Goal: Information Seeking & Learning: Learn about a topic

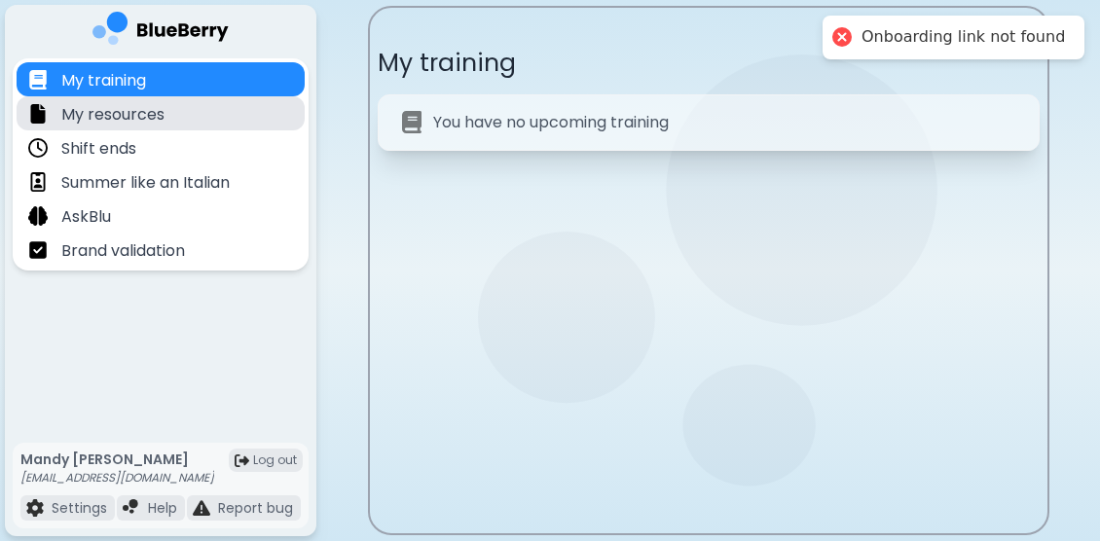
click at [166, 104] on div "My resources" at bounding box center [161, 113] width 288 height 34
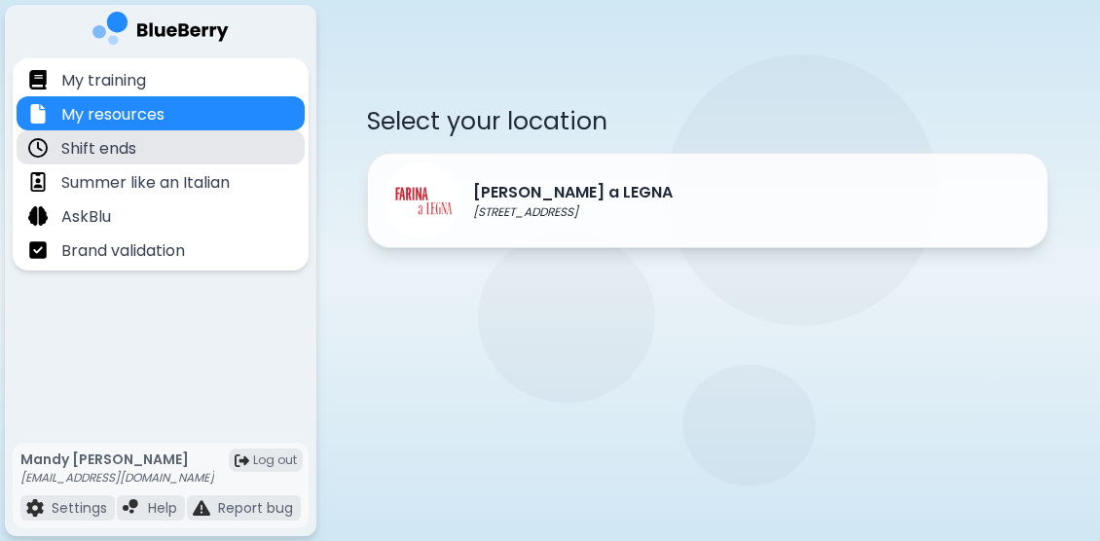
click at [76, 146] on p "Shift ends" at bounding box center [98, 148] width 75 height 23
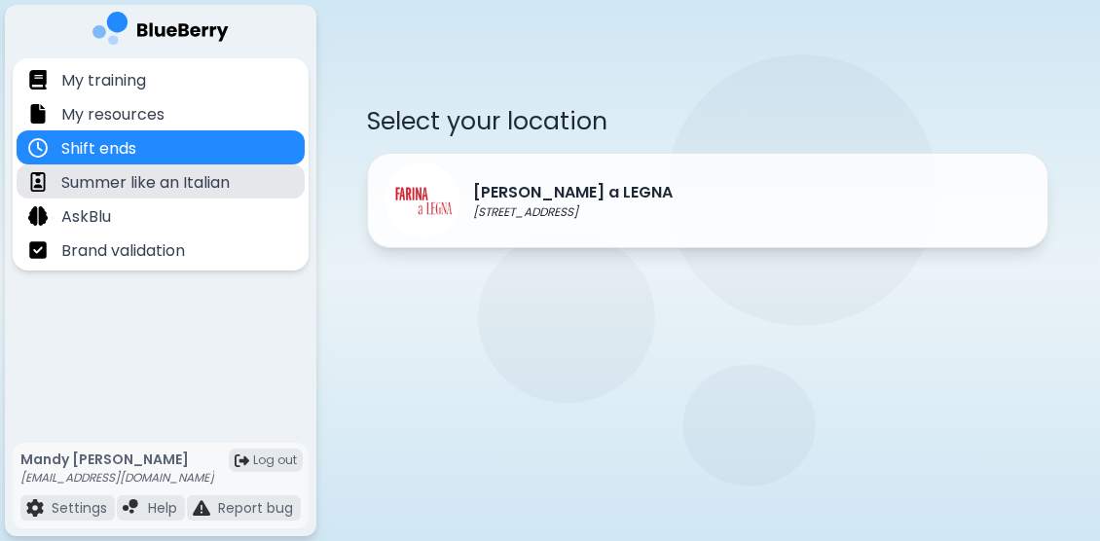
click at [89, 195] on div "Summer like an Italian" at bounding box center [161, 181] width 288 height 34
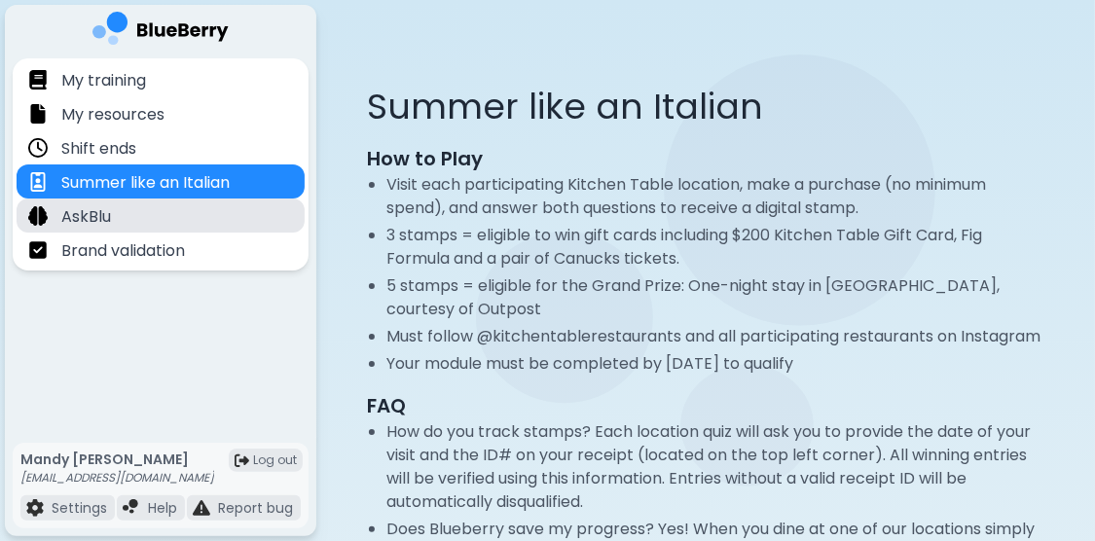
click at [89, 211] on p "AskBlu" at bounding box center [86, 216] width 50 height 23
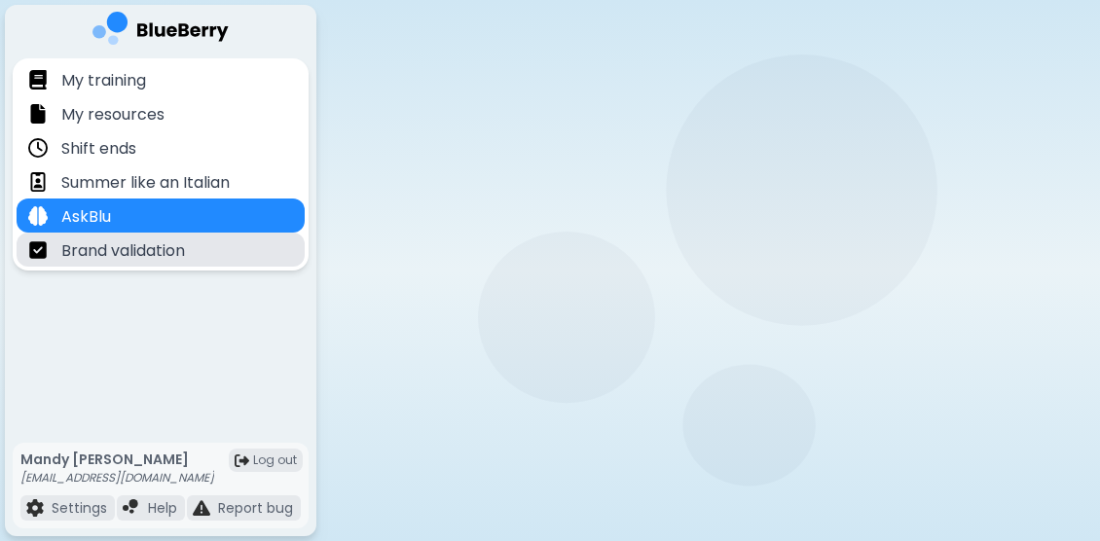
click at [97, 238] on div "Brand validation" at bounding box center [106, 249] width 157 height 22
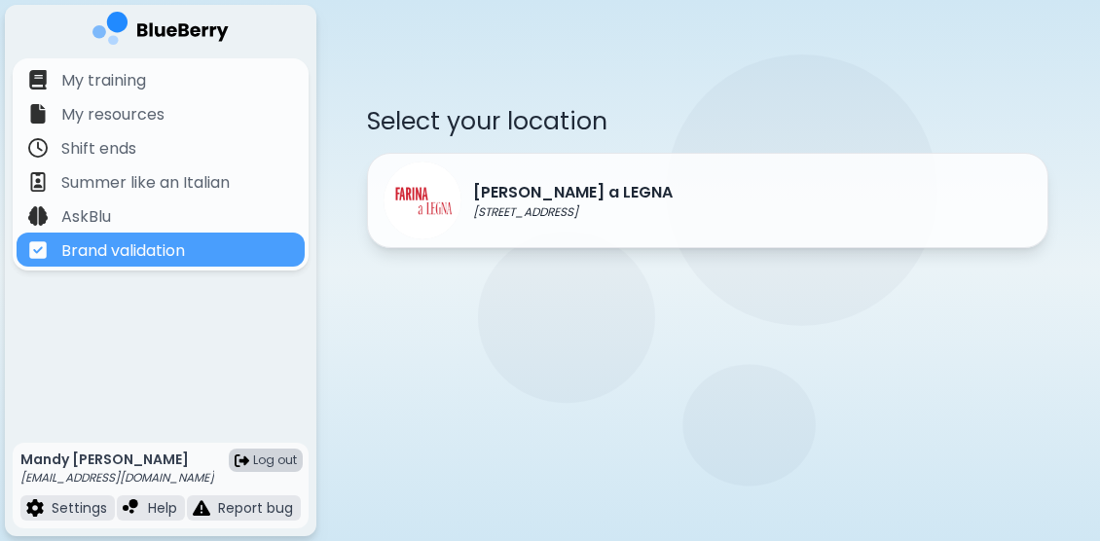
click at [248, 460] on img at bounding box center [242, 461] width 15 height 15
